Goal: Information Seeking & Learning: Learn about a topic

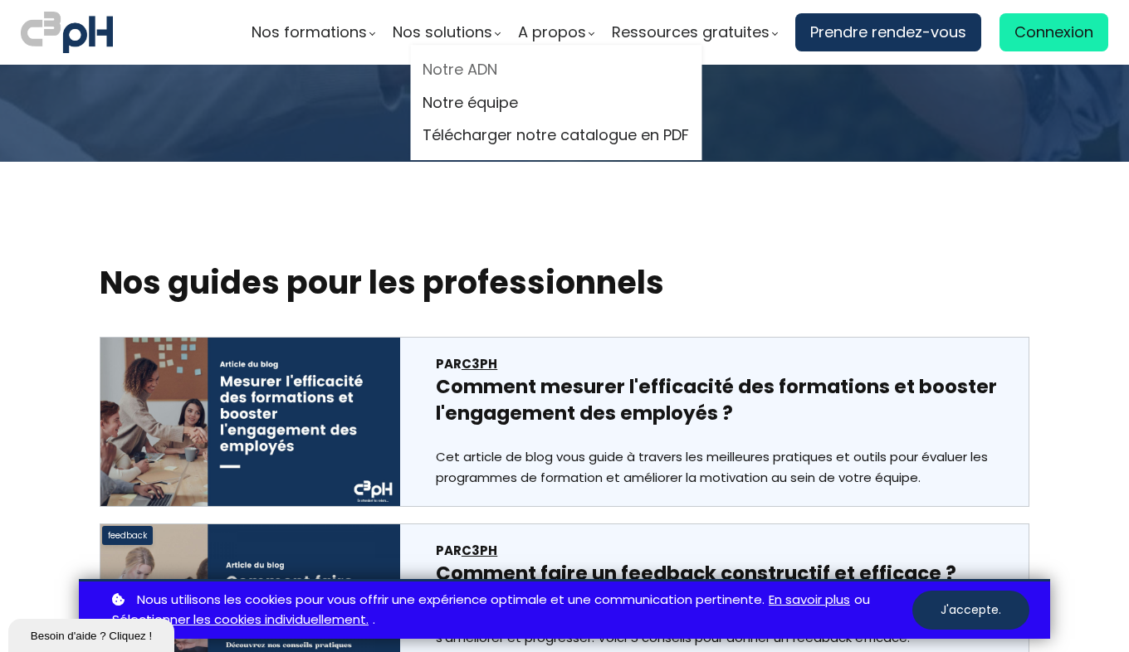
click at [478, 77] on link "Notre ADN" at bounding box center [555, 69] width 266 height 25
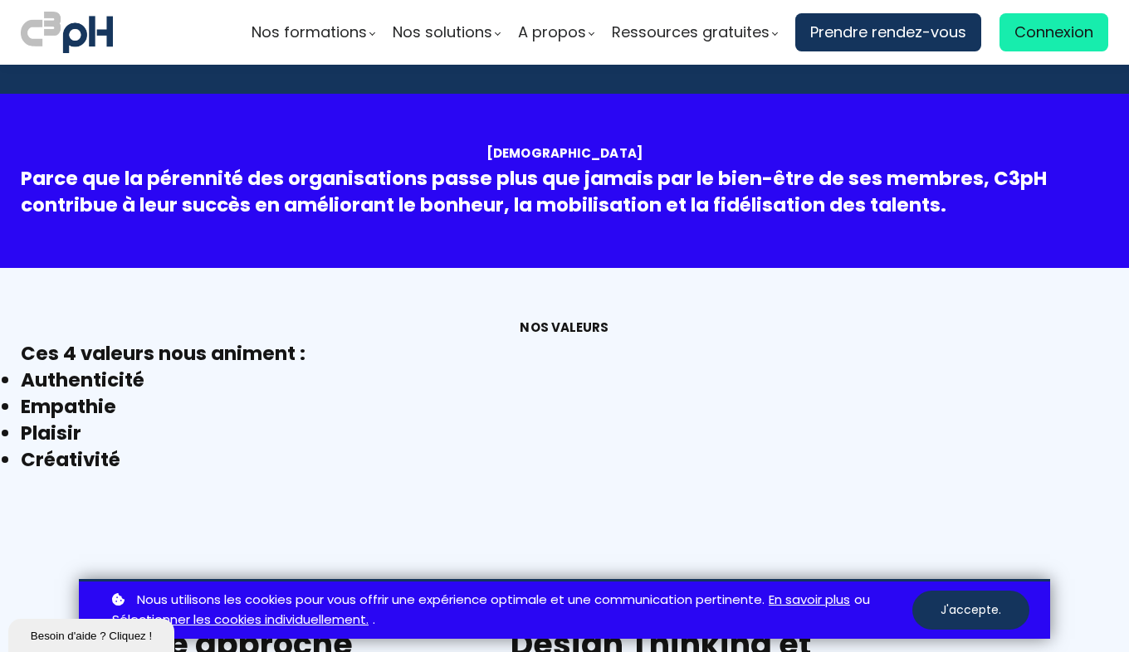
drag, startPoint x: 19, startPoint y: 383, endPoint x: 140, endPoint y: 381, distance: 121.2
click at [140, 381] on div "Nos valeurs Ces 4 valeurs nous animent : Authenticité Empathie Plaisir Créativi…" at bounding box center [564, 395] width 1129 height 255
drag, startPoint x: 140, startPoint y: 381, endPoint x: 22, endPoint y: 384, distance: 118.7
click at [22, 384] on li "Authenticité" at bounding box center [564, 380] width 1087 height 27
copy li "Authenticité"
